Goal: Task Accomplishment & Management: Manage account settings

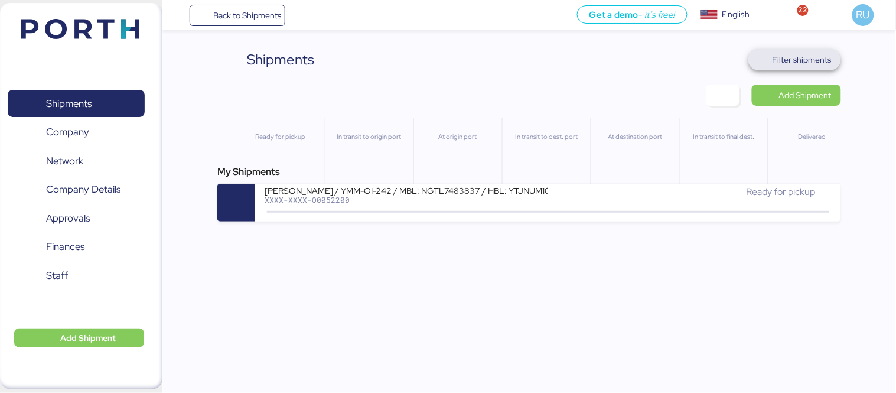
click at [799, 66] on span "Filter shipments" at bounding box center [801, 60] width 59 height 14
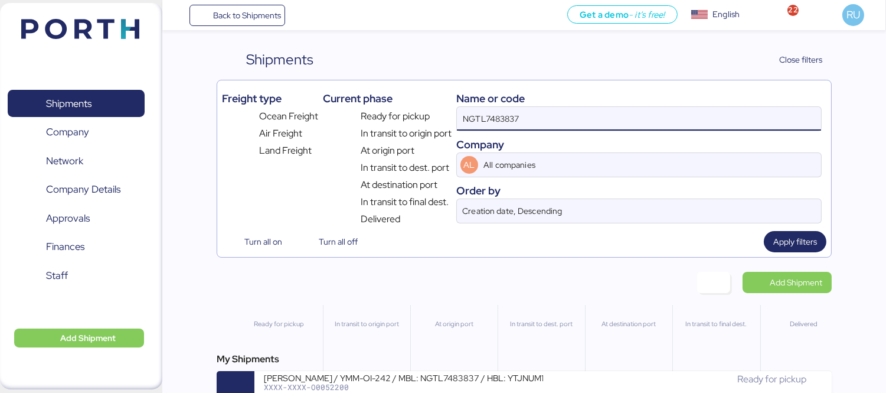
click at [560, 117] on input "NGTL7483837" at bounding box center [639, 119] width 364 height 24
paste input "ZIMUSHH31878282"
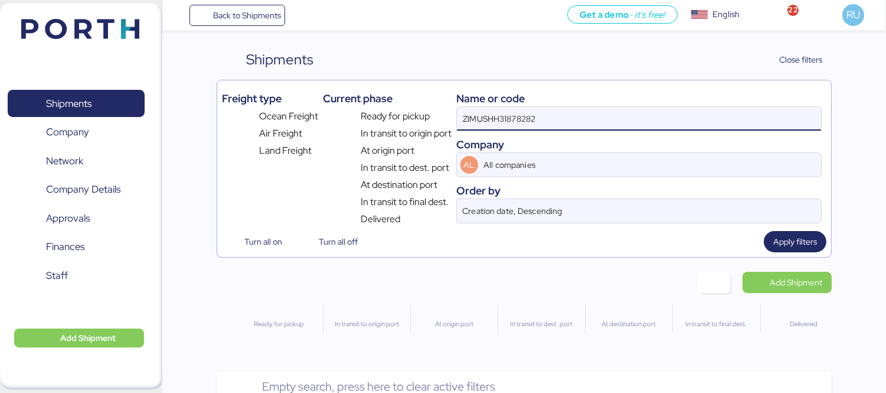
type input "ZIMUSHH31878282"
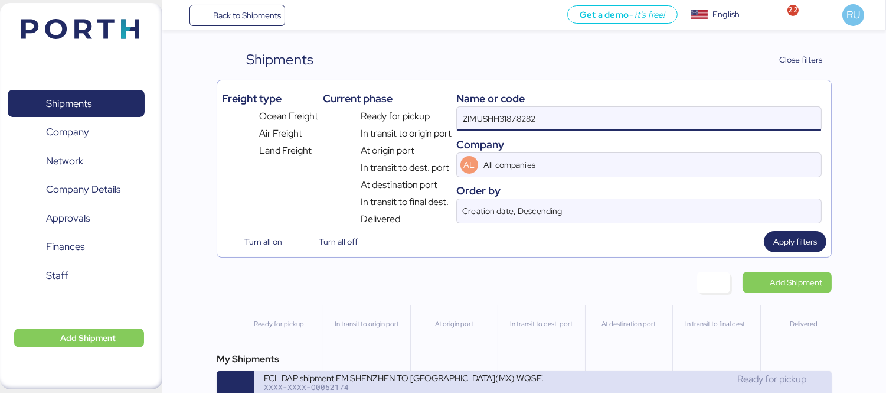
click at [458, 391] on div "XXXX-XXXX-O0052174" at bounding box center [403, 387] width 279 height 8
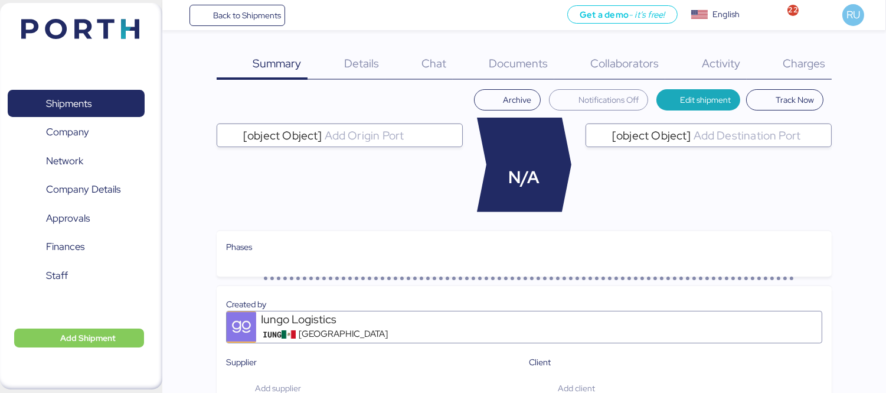
click at [828, 50] on div "Charges 0" at bounding box center [789, 64] width 85 height 31
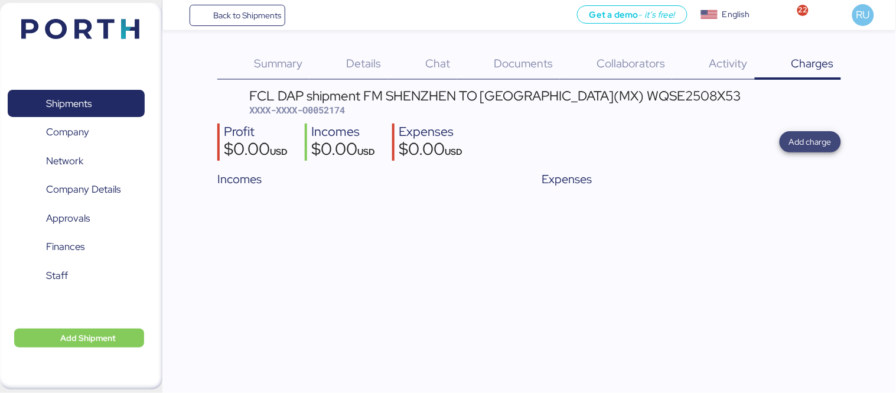
click at [801, 136] on span "Add charge" at bounding box center [810, 142] width 43 height 14
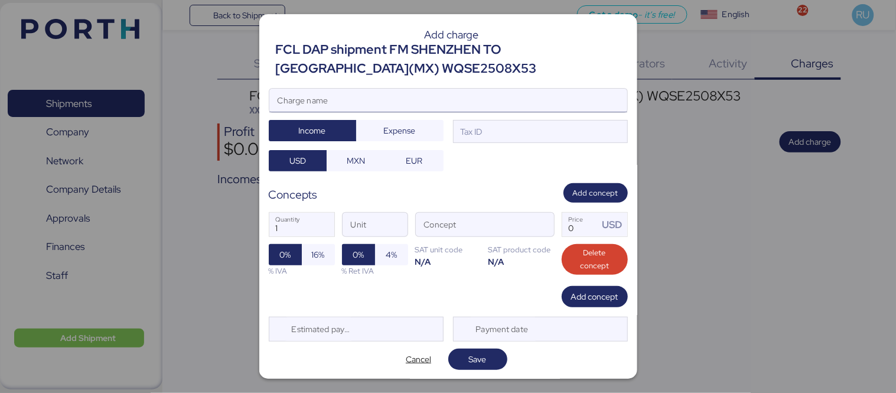
click at [567, 97] on input "Charge name" at bounding box center [448, 101] width 358 height 24
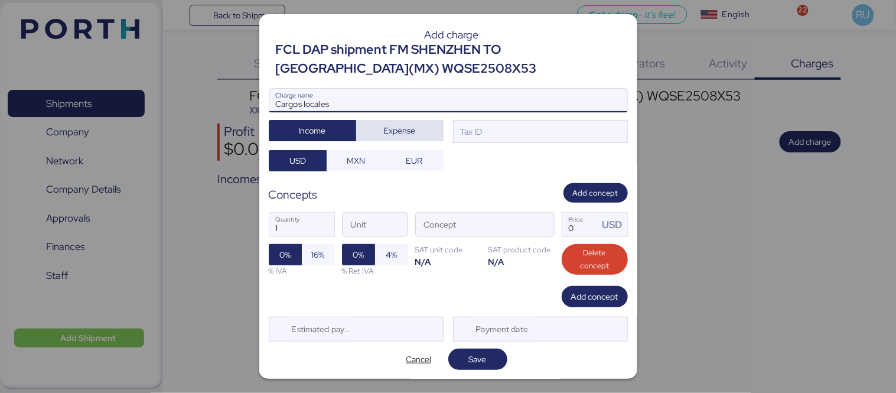
type input "Cargos locales"
click at [384, 133] on span "Expense" at bounding box center [400, 130] width 32 height 14
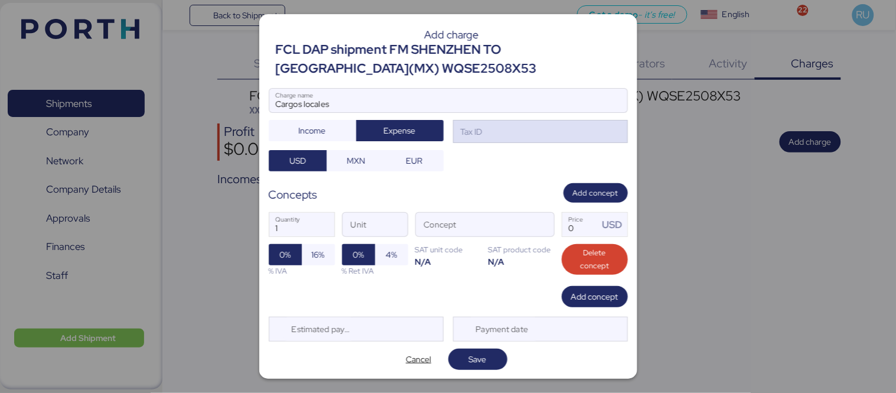
click at [495, 138] on div "Tax ID" at bounding box center [540, 132] width 175 height 24
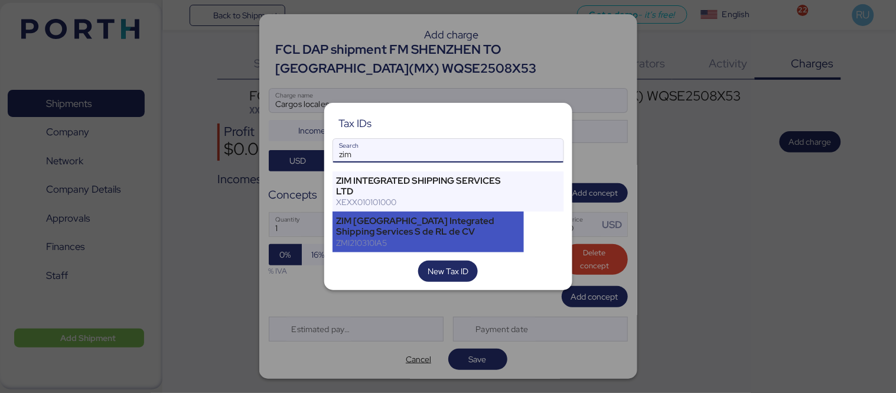
type input "zim"
click at [448, 227] on div "ZIM [GEOGRAPHIC_DATA] Integrated Shipping Services S de RL de CV" at bounding box center [429, 225] width 184 height 21
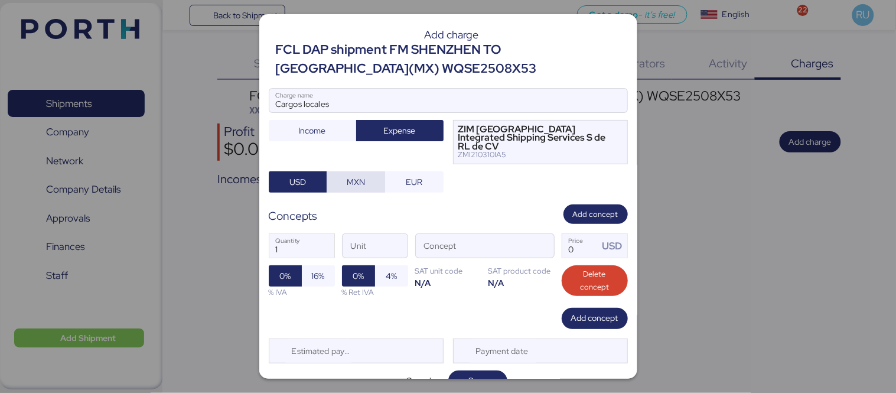
click at [348, 175] on span "MXN" at bounding box center [356, 182] width 18 height 14
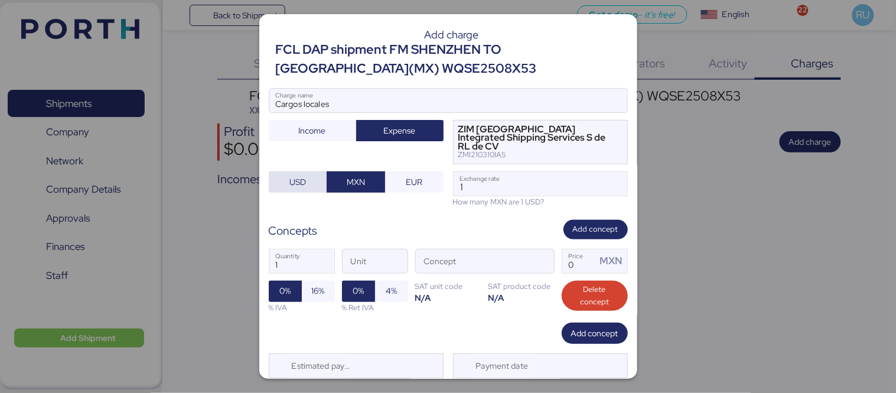
click at [310, 174] on span "USD" at bounding box center [298, 182] width 40 height 17
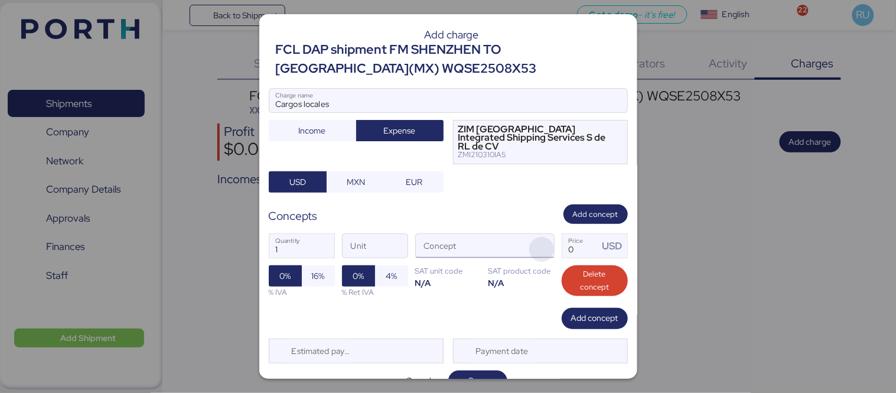
click at [534, 237] on span "button" at bounding box center [541, 249] width 25 height 25
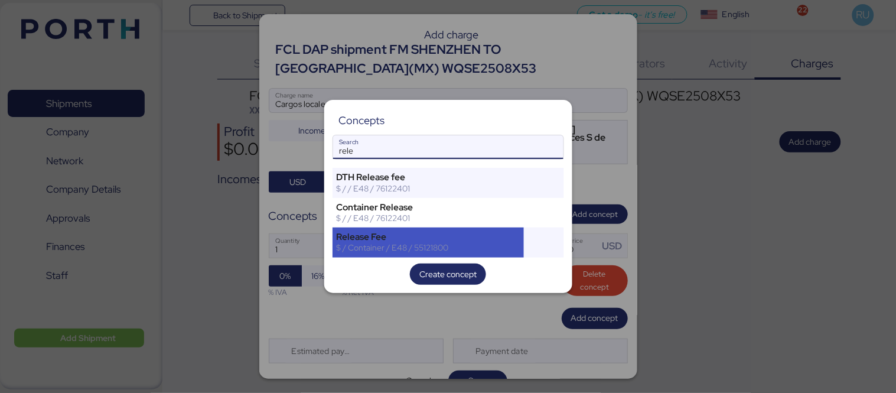
type input "rele"
click at [476, 239] on div "Release Fee" at bounding box center [429, 236] width 184 height 11
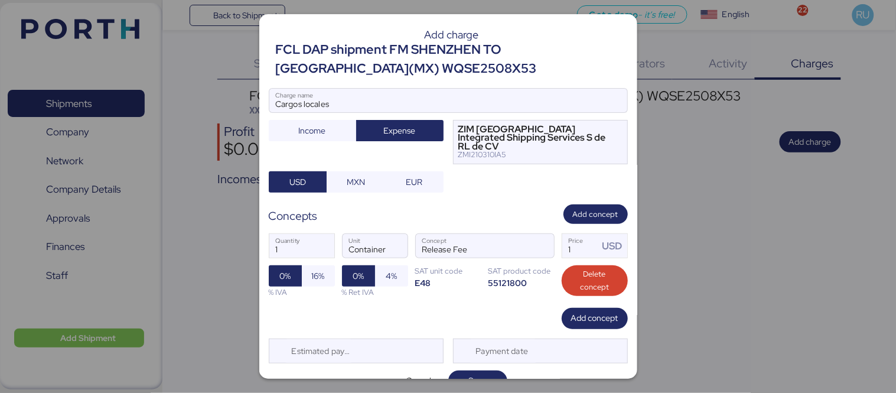
scroll to position [7, 0]
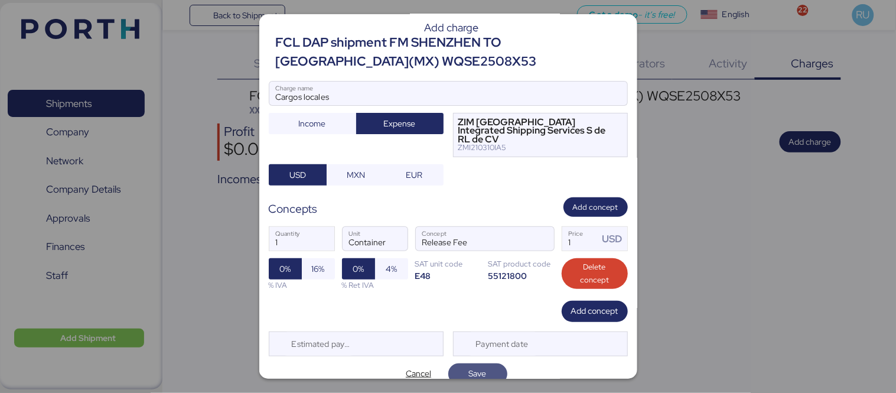
click at [481, 363] on span "Save" at bounding box center [477, 373] width 59 height 21
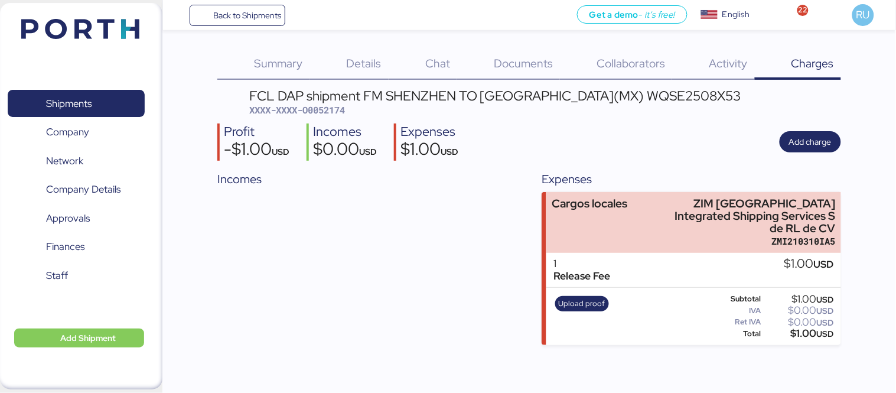
click at [705, 145] on div "Profit -$1.00 USD Incomes $0.00 USD Expenses $1.00 USD Add charge" at bounding box center [528, 141] width 623 height 37
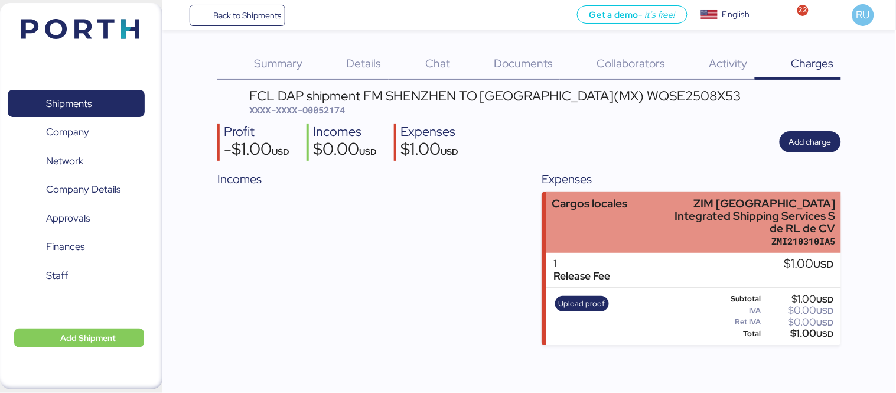
click at [614, 207] on div "Cargos locales" at bounding box center [590, 203] width 76 height 12
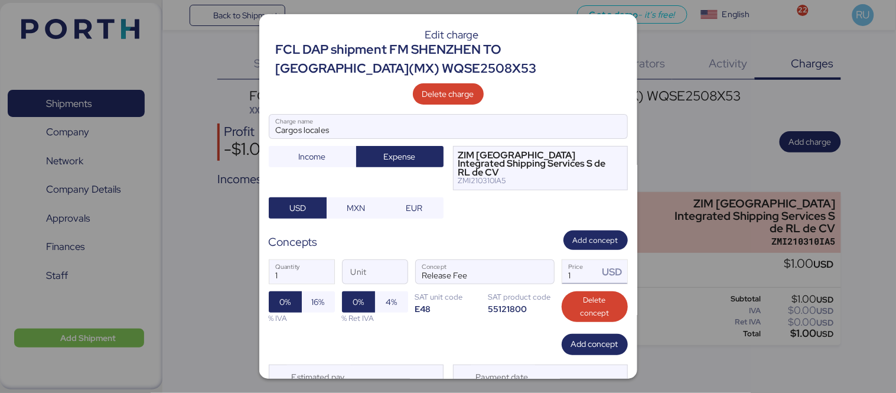
click at [563, 261] on input "1" at bounding box center [580, 272] width 37 height 24
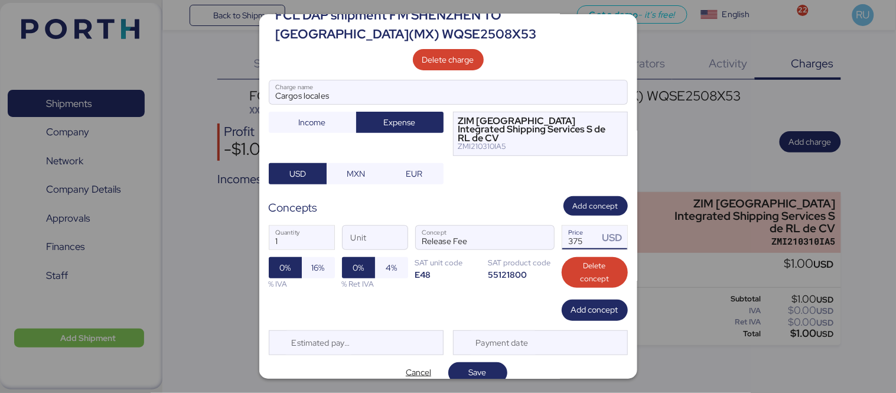
scroll to position [37, 0]
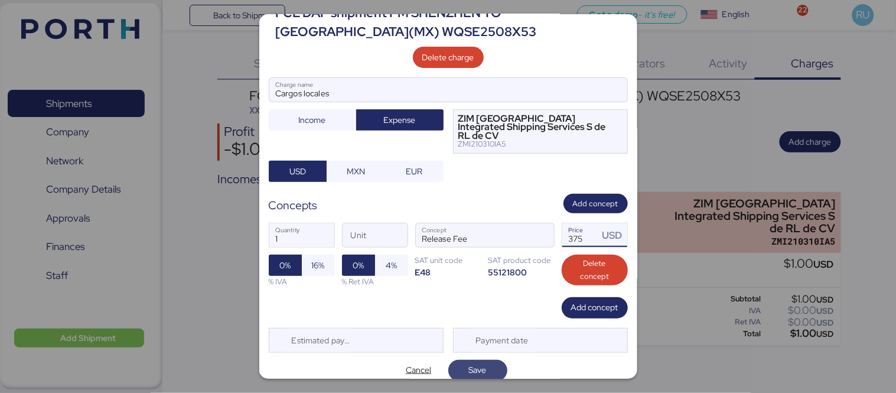
type input "375"
click at [485, 362] on span "Save" at bounding box center [478, 370] width 40 height 17
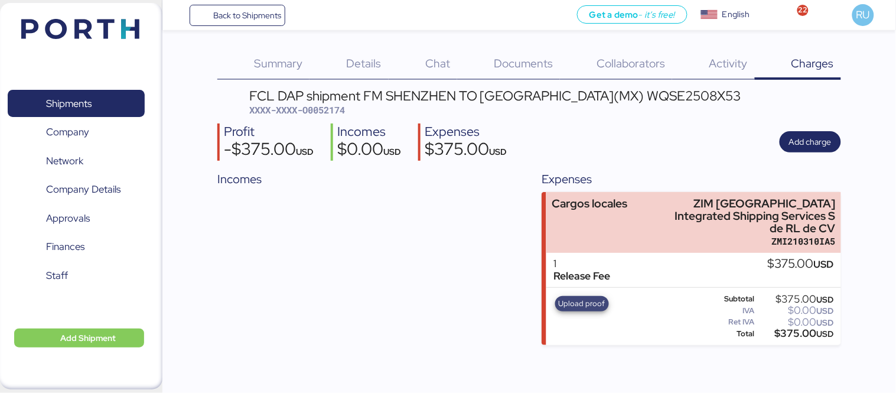
click at [589, 297] on span "Upload proof" at bounding box center [582, 303] width 47 height 13
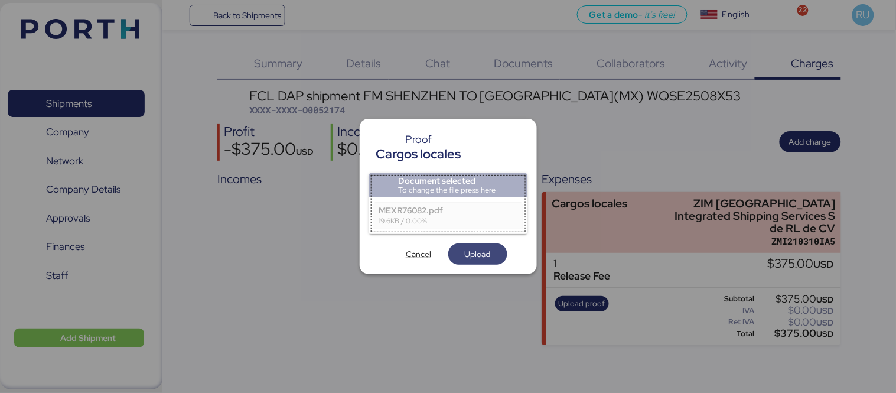
click at [485, 258] on span "Upload" at bounding box center [478, 254] width 26 height 14
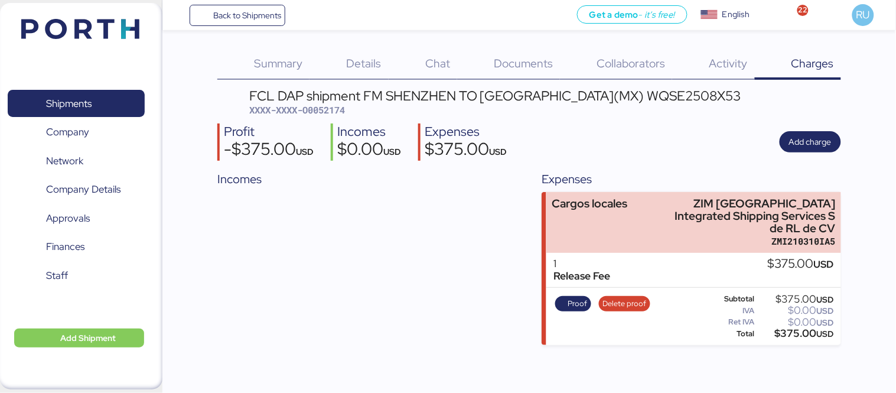
click at [337, 109] on span "XXXX-XXXX-O0052174" at bounding box center [297, 110] width 96 height 12
copy span "O0052174"
click at [719, 146] on div "Profit -$375.00 USD Incomes $0.00 USD Expenses $375.00 USD Add charge" at bounding box center [528, 141] width 623 height 37
